Goal: Find specific page/section: Find specific page/section

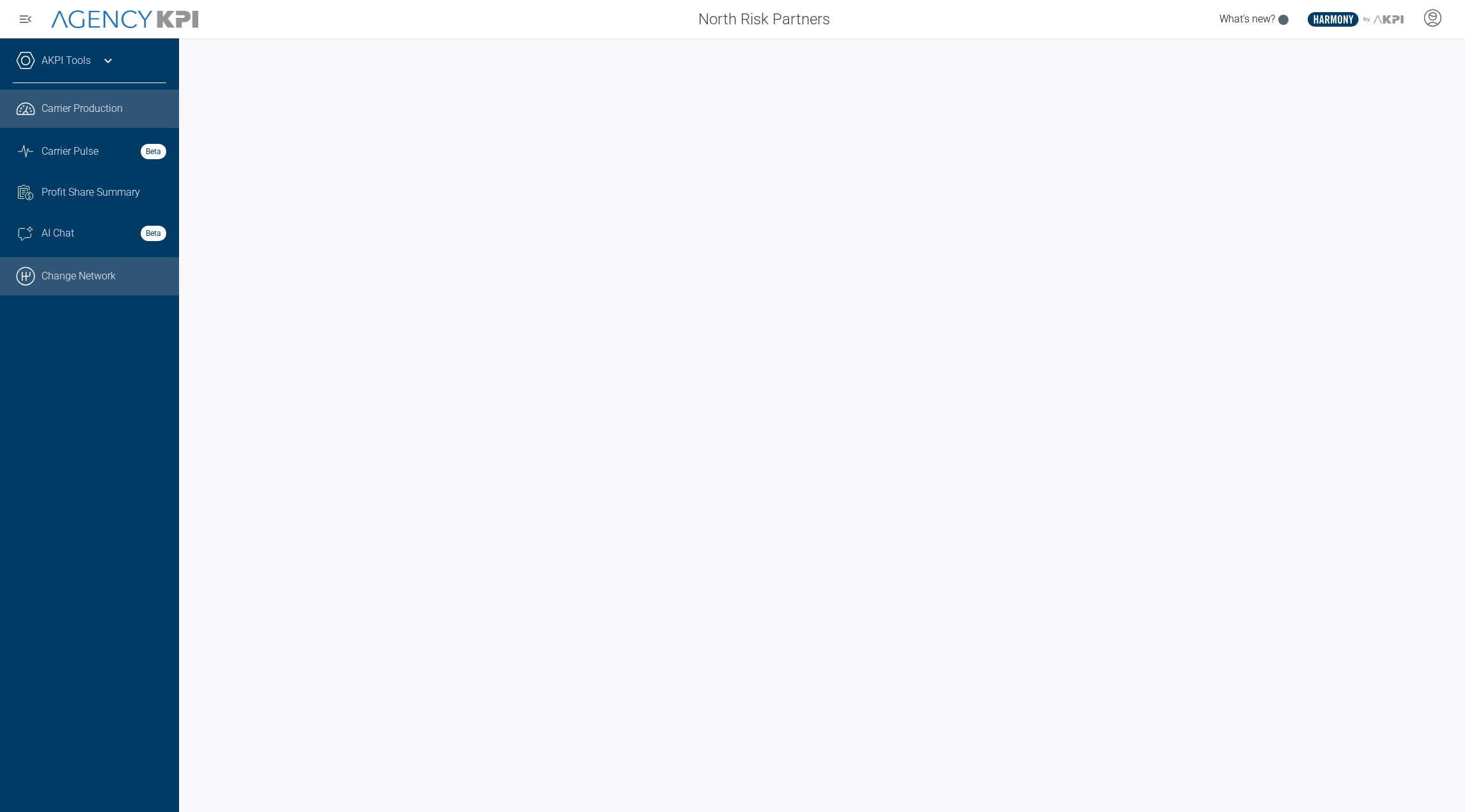
click at [109, 268] on link ".cls-1{fill:none;stroke:#000;stroke-linecap:round;stroke-linejoin:round;stroke-…" at bounding box center [89, 276] width 179 height 38
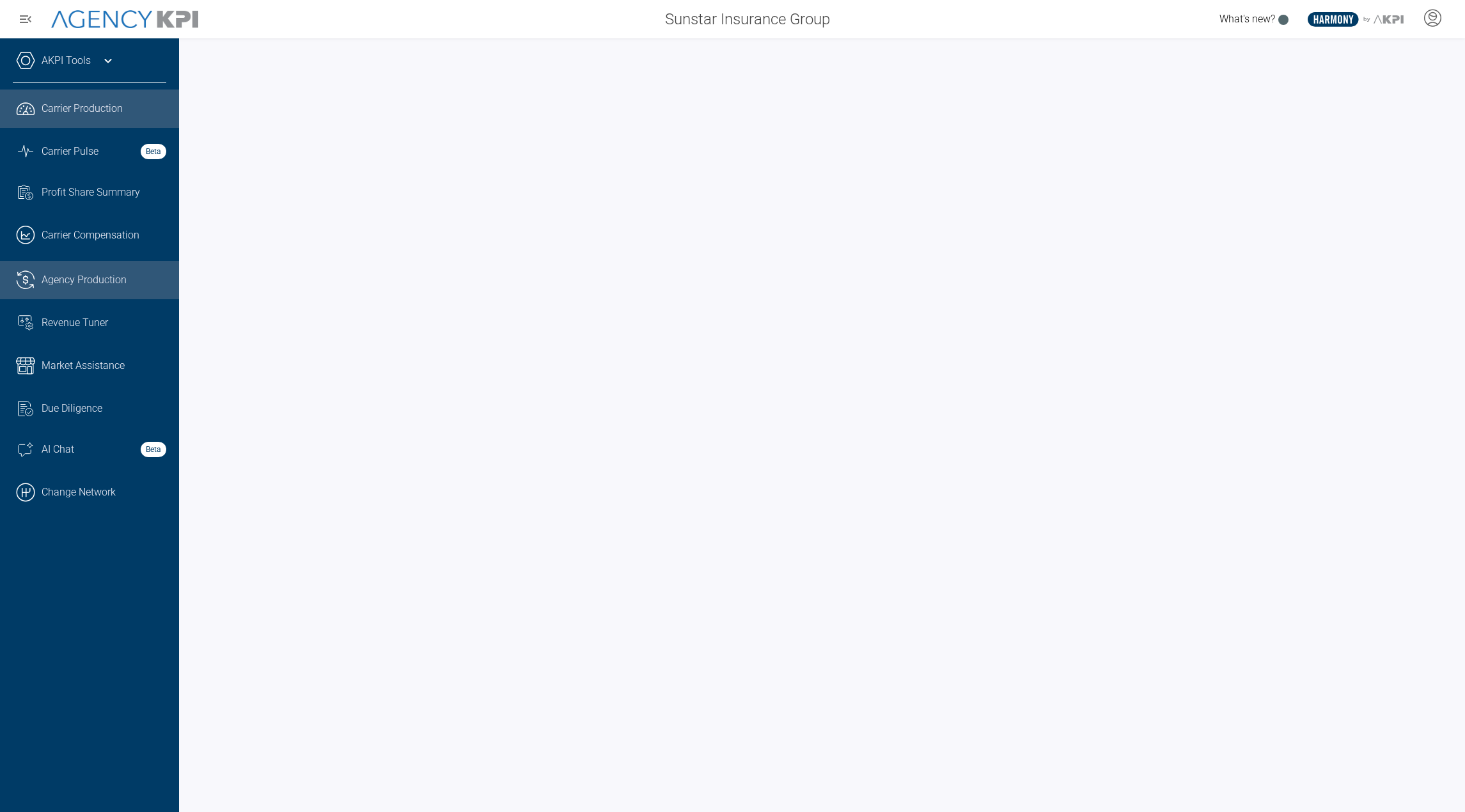
click at [104, 275] on span "Agency Production" at bounding box center [85, 280] width 85 height 16
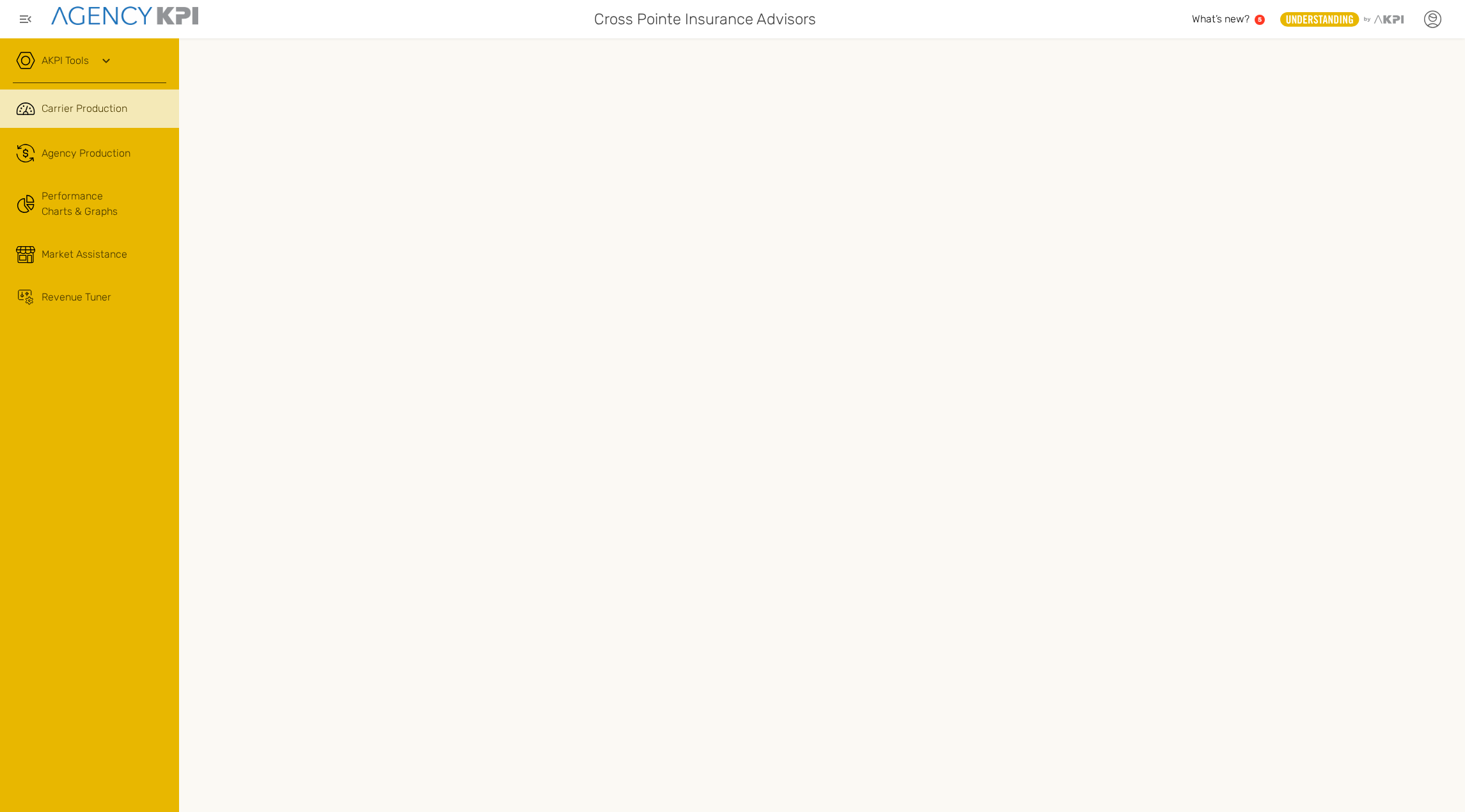
click at [1429, 24] on icon at bounding box center [1432, 19] width 19 height 19
click at [1388, 140] on li "Log Out" at bounding box center [1380, 135] width 143 height 33
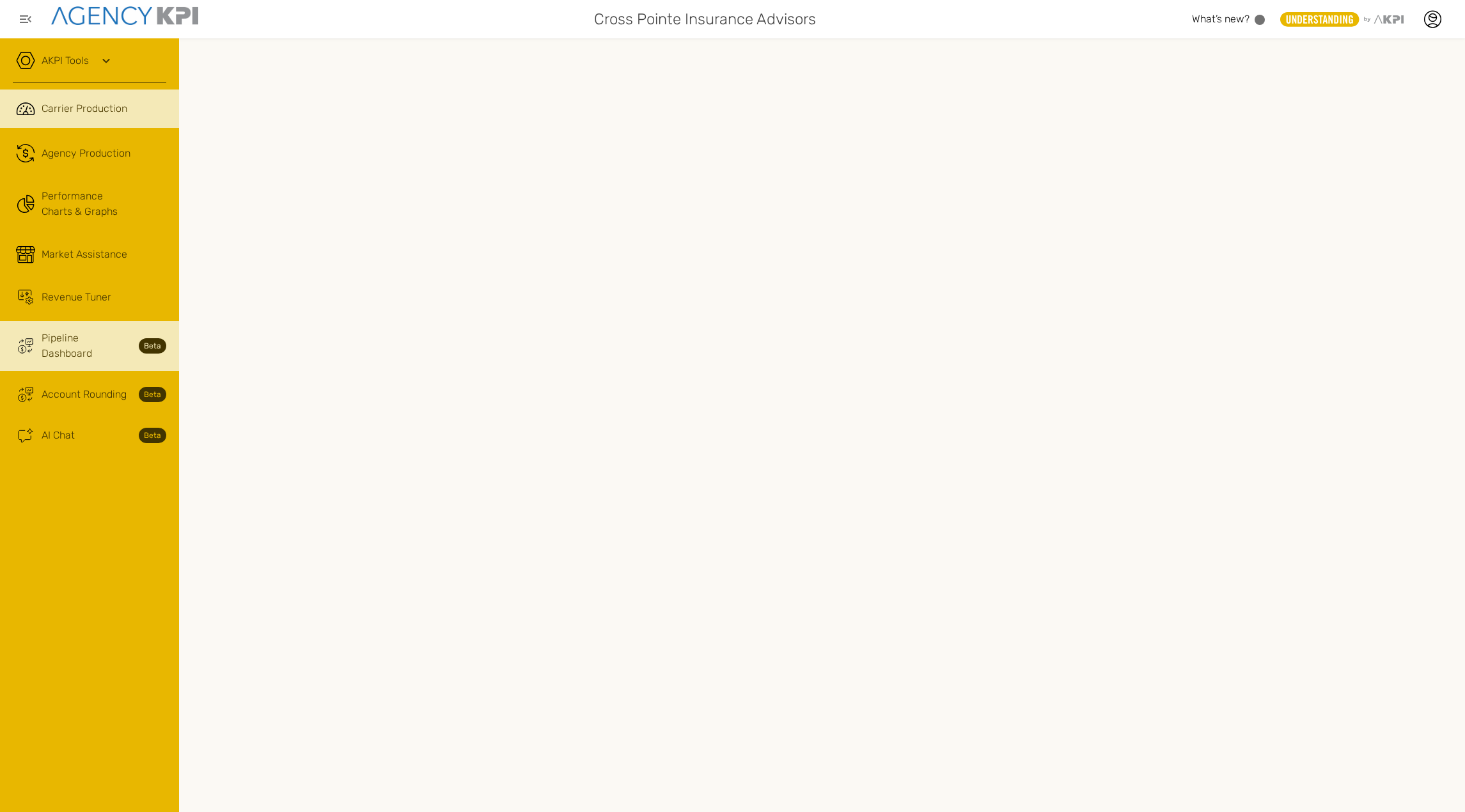
click at [96, 335] on span "Pipeline Dashboard" at bounding box center [86, 346] width 89 height 31
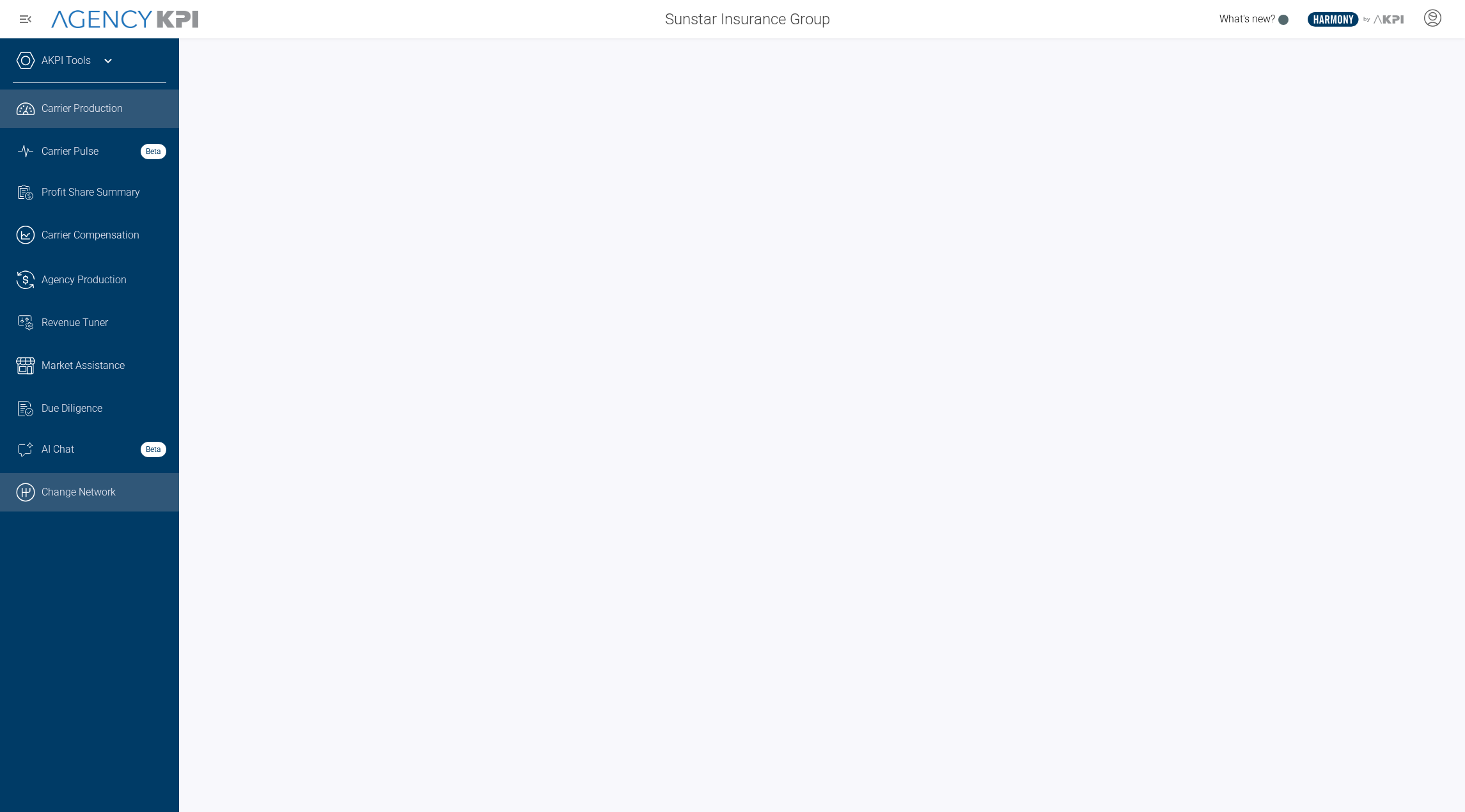
click at [80, 504] on link ".cls-1{fill:none;stroke:#000;stroke-linecap:round;stroke-linejoin:round;stroke-…" at bounding box center [89, 492] width 179 height 38
click at [101, 64] on icon at bounding box center [108, 60] width 16 height 16
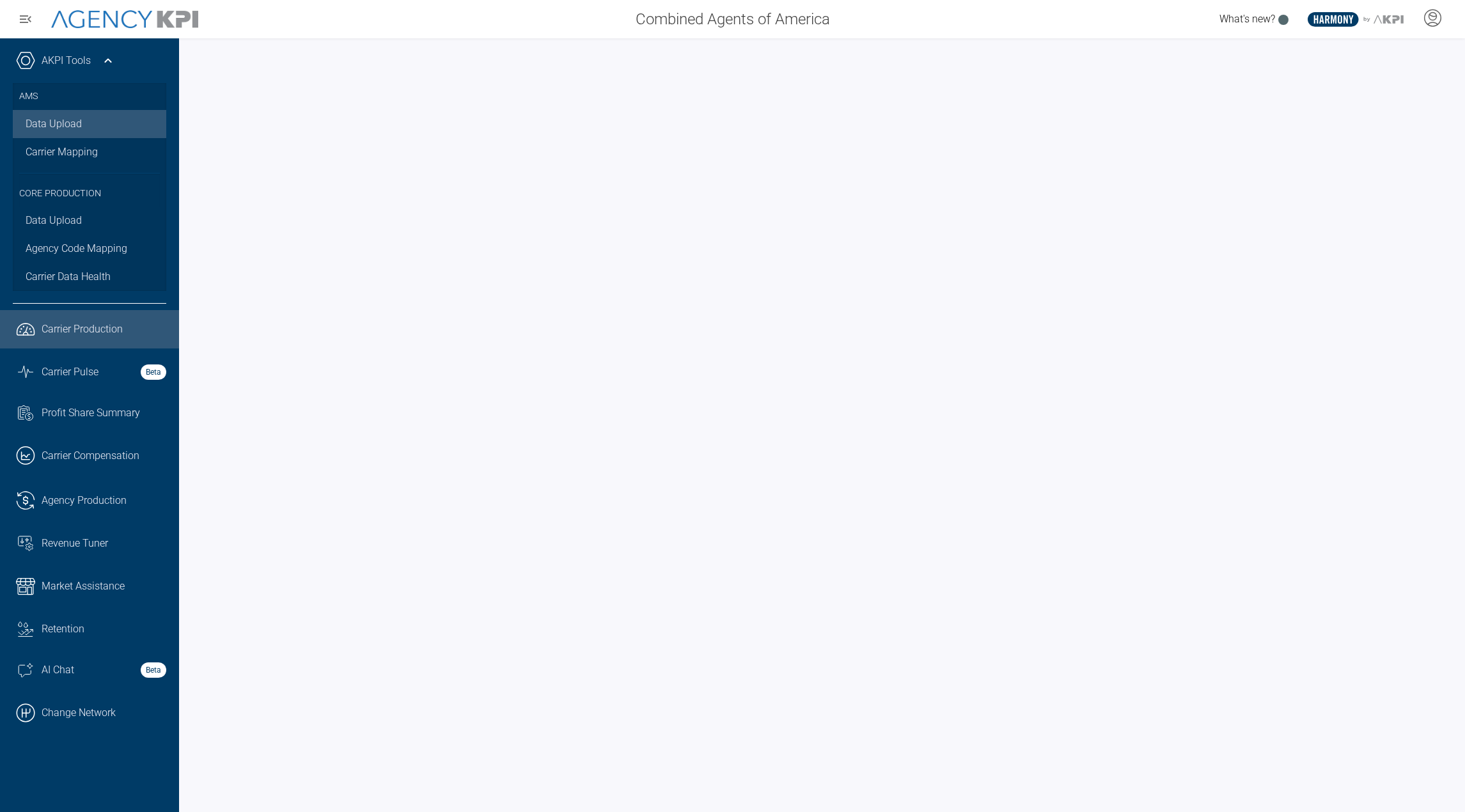
click at [71, 116] on link "Data Upload" at bounding box center [89, 124] width 154 height 28
click at [67, 382] on link "Graph Stats Streamline Icon: [URL][DOMAIN_NAME] Carrier Pulse Beta" at bounding box center [89, 372] width 179 height 35
